Goal: Task Accomplishment & Management: Manage account settings

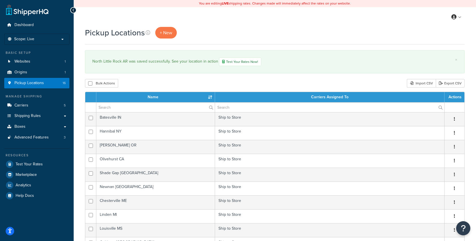
select select "15"
click at [140, 63] on div "North Little Rock AR was saved successfully. See your location in action Test Y…" at bounding box center [274, 62] width 365 height 9
click at [145, 61] on div "North Little Rock AR was saved successfully. See your location in action Test Y…" at bounding box center [274, 62] width 365 height 9
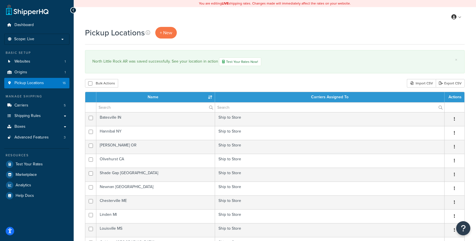
click at [157, 68] on div "× North Little Rock AR was saved successfully. See your location in action Test…" at bounding box center [275, 61] width 380 height 23
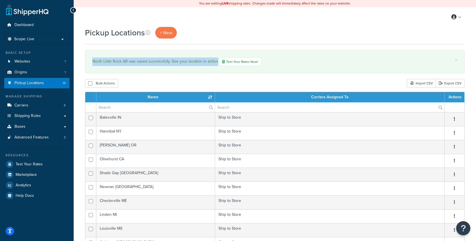
click at [157, 68] on div "× North Little Rock AR was saved successfully. See your location in action Test…" at bounding box center [275, 61] width 380 height 23
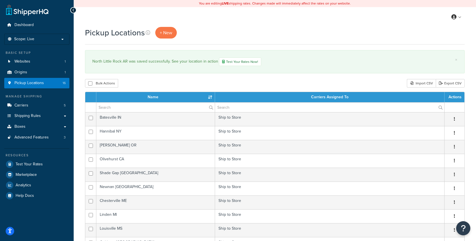
click at [158, 64] on div "North Little Rock AR was saved successfully. See your location in action Test Y…" at bounding box center [274, 62] width 365 height 9
click at [220, 37] on div "Pickup Locations + New" at bounding box center [275, 33] width 380 height 12
click at [195, 73] on div "Pickup Locations + New × North Little Rock AR was saved successfully. See your …" at bounding box center [275, 237] width 402 height 421
click at [170, 62] on div "North Little Rock AR was saved successfully. See your location in action Test Y…" at bounding box center [274, 62] width 365 height 9
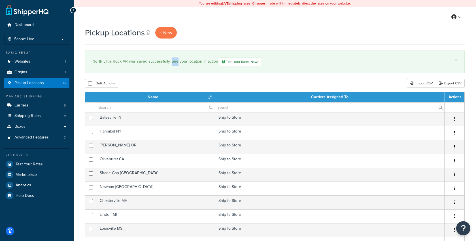
click at [170, 62] on div "North Little Rock AR was saved successfully. See your location in action Test Y…" at bounding box center [274, 62] width 365 height 9
